Goal: Task Accomplishment & Management: Use online tool/utility

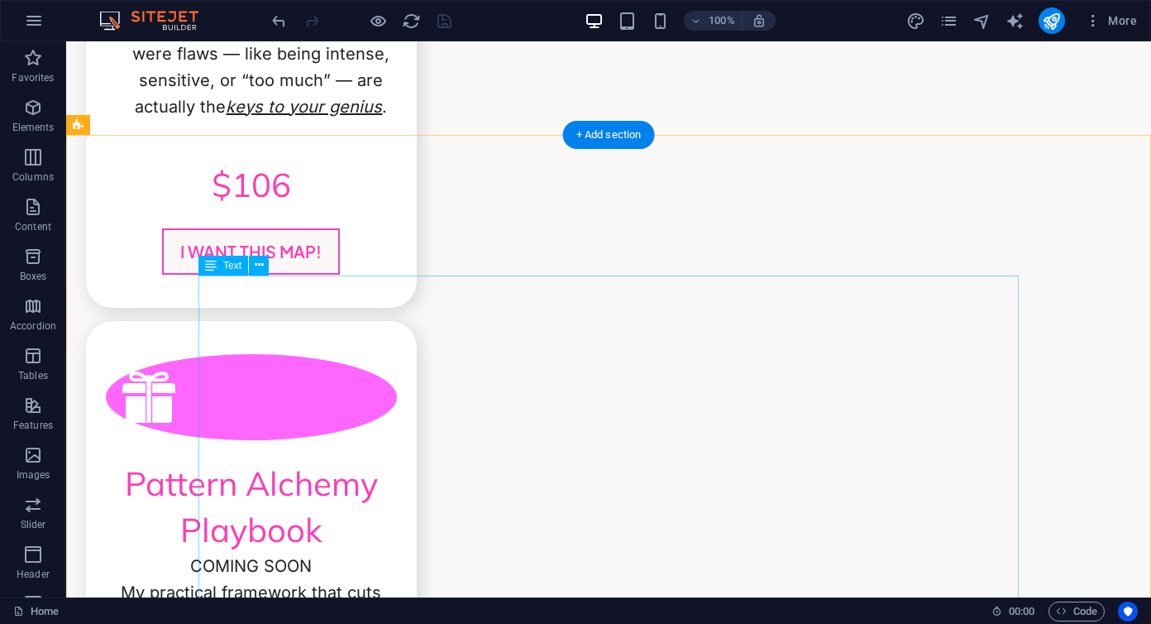
scroll to position [4791, 0]
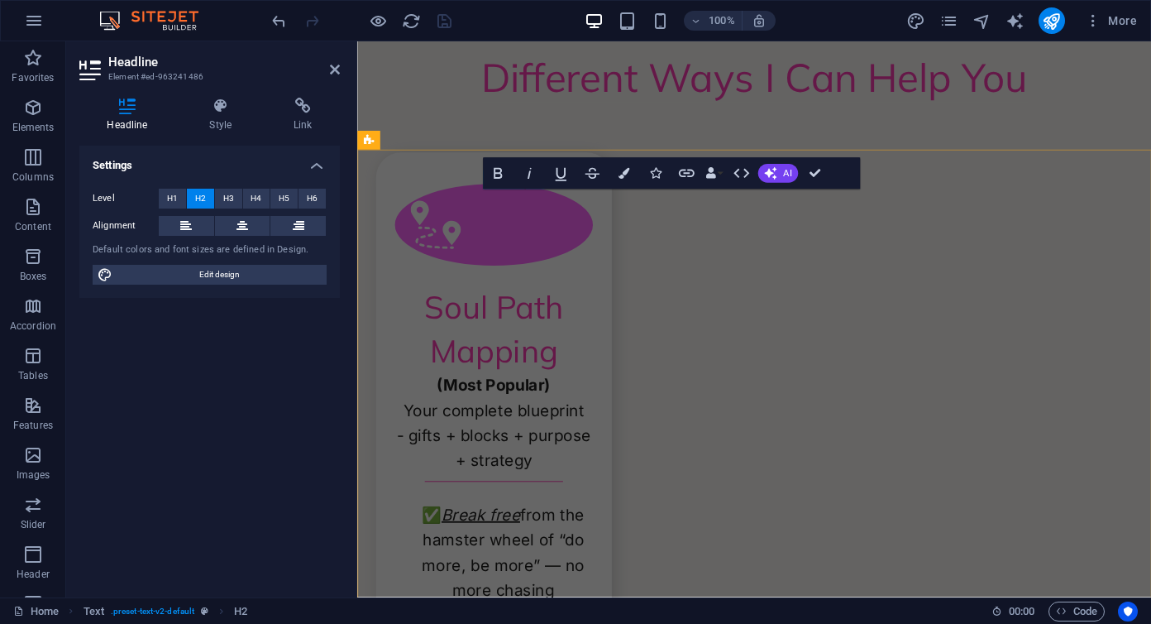
scroll to position [5556, 0]
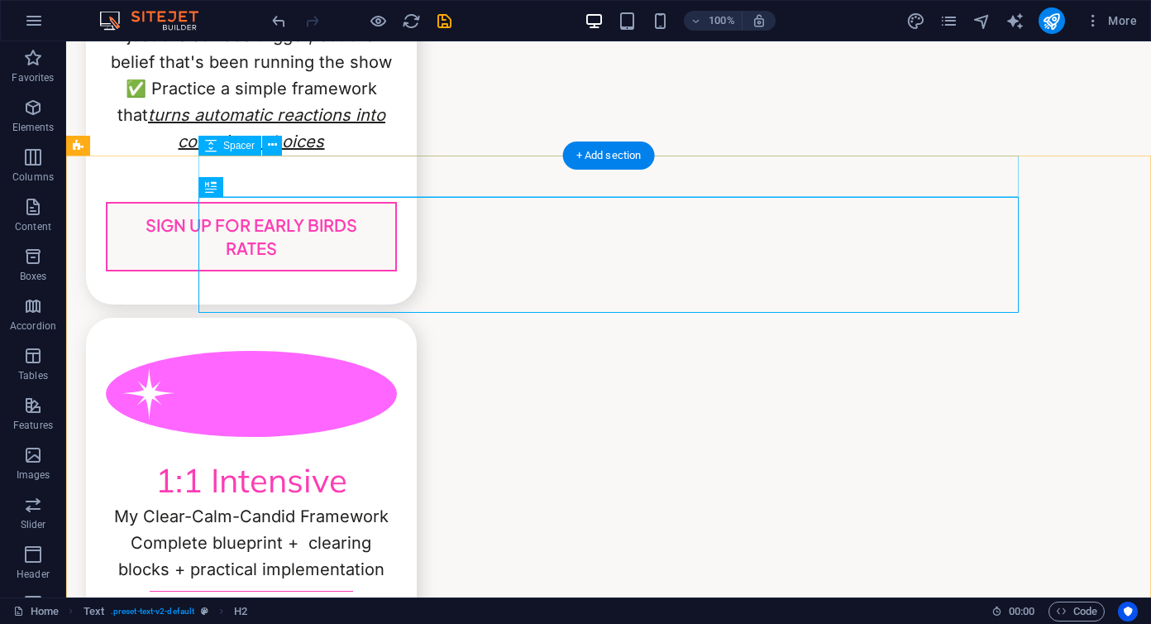
scroll to position [4765, 0]
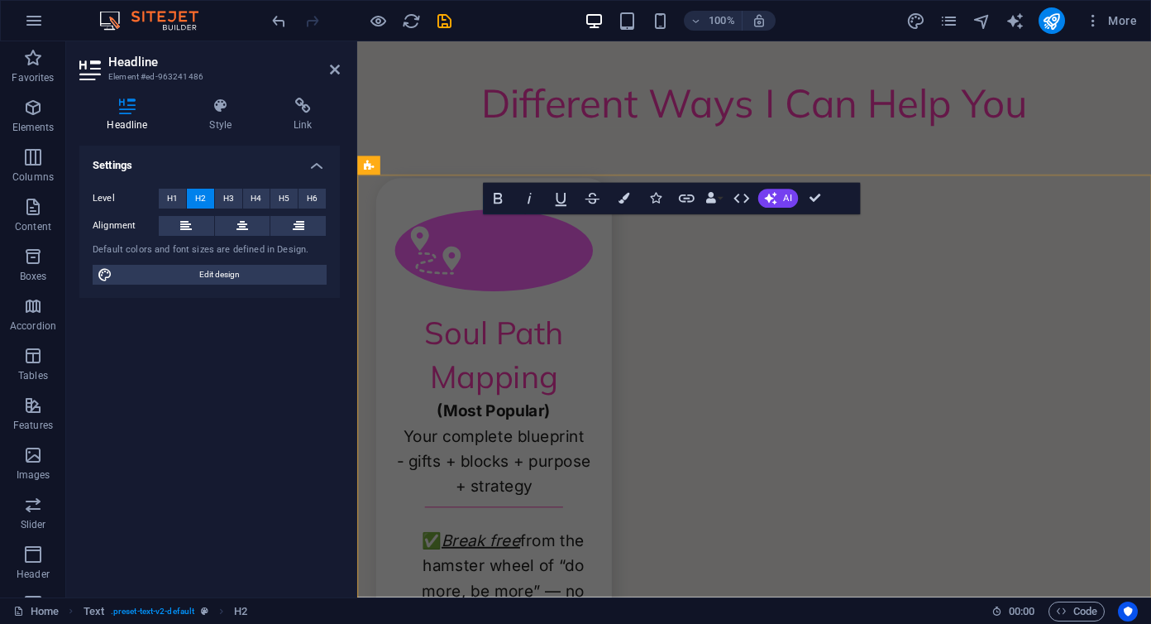
scroll to position [5529, 0]
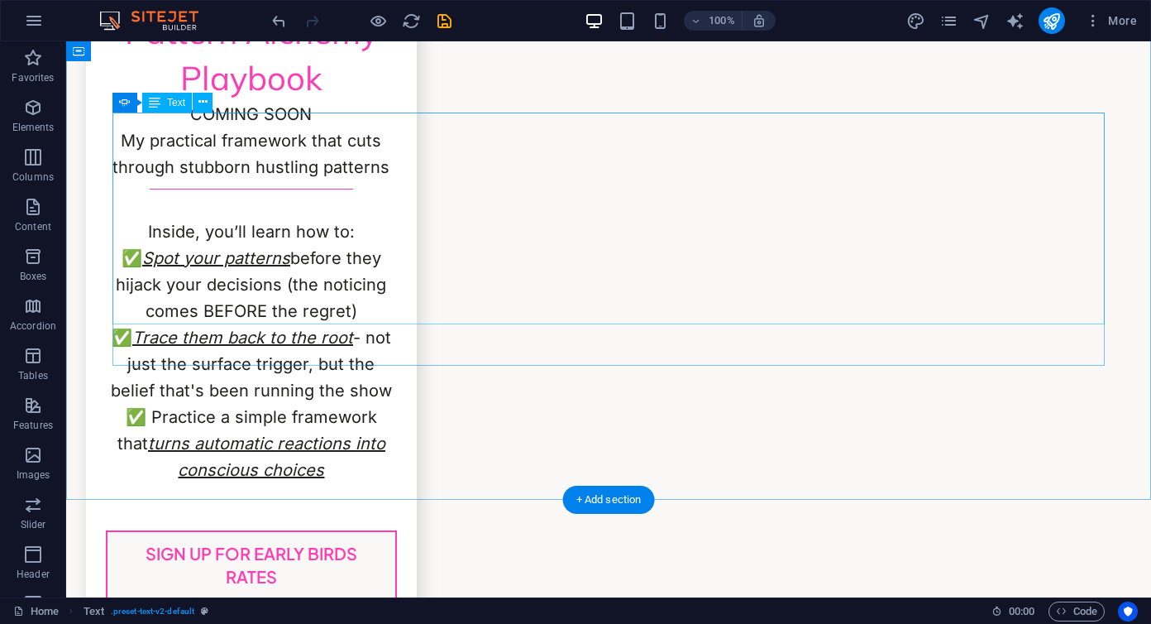
scroll to position [5673, 0]
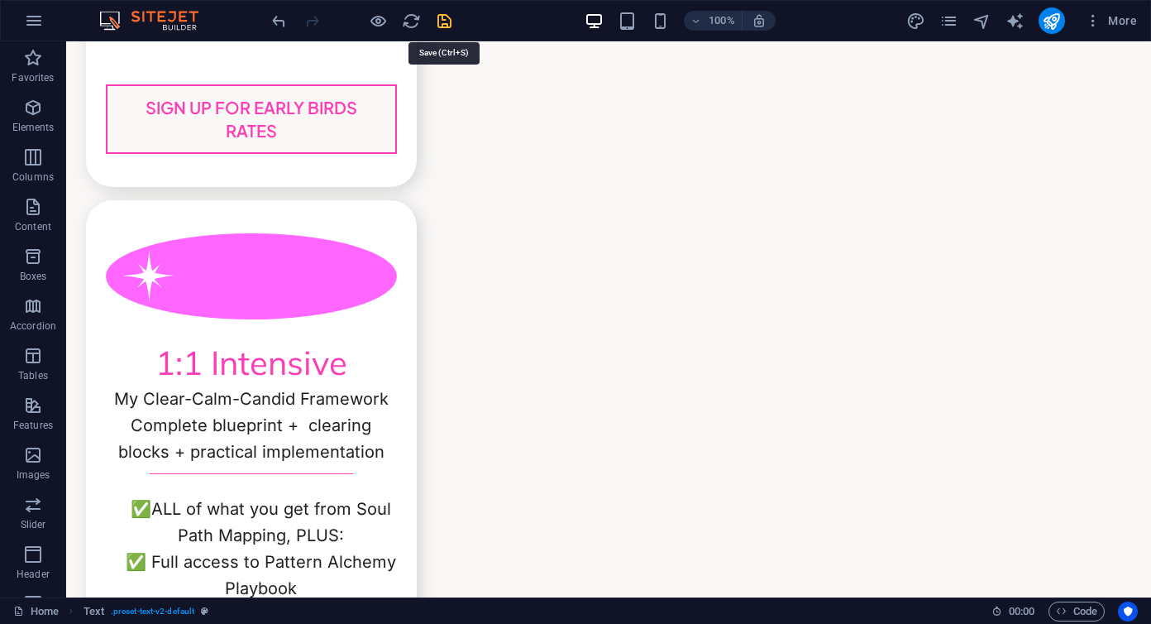
click at [448, 19] on icon "save" at bounding box center [444, 21] width 19 height 19
